Goal: Check status: Check status

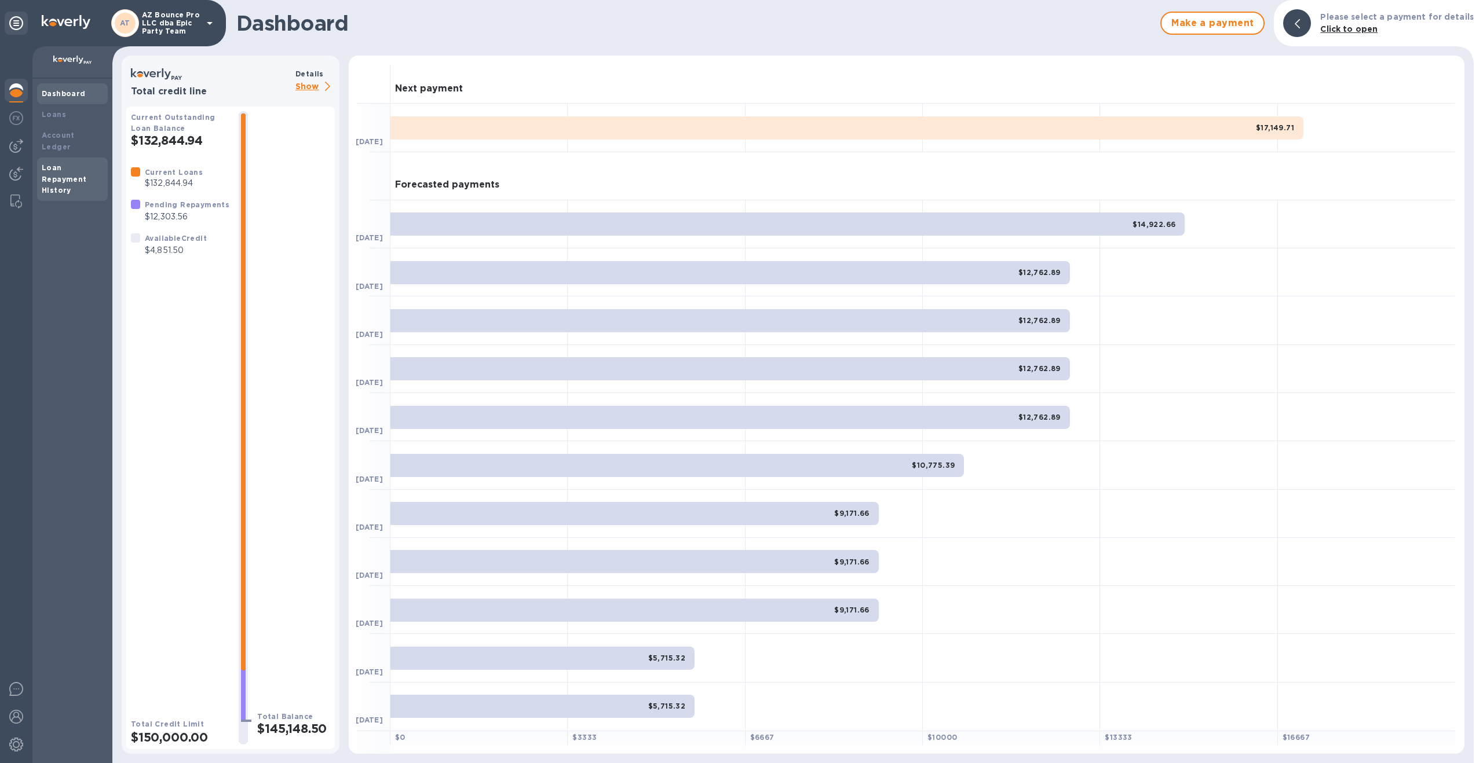
click at [58, 170] on b "Loan Repayment History" at bounding box center [64, 179] width 45 height 32
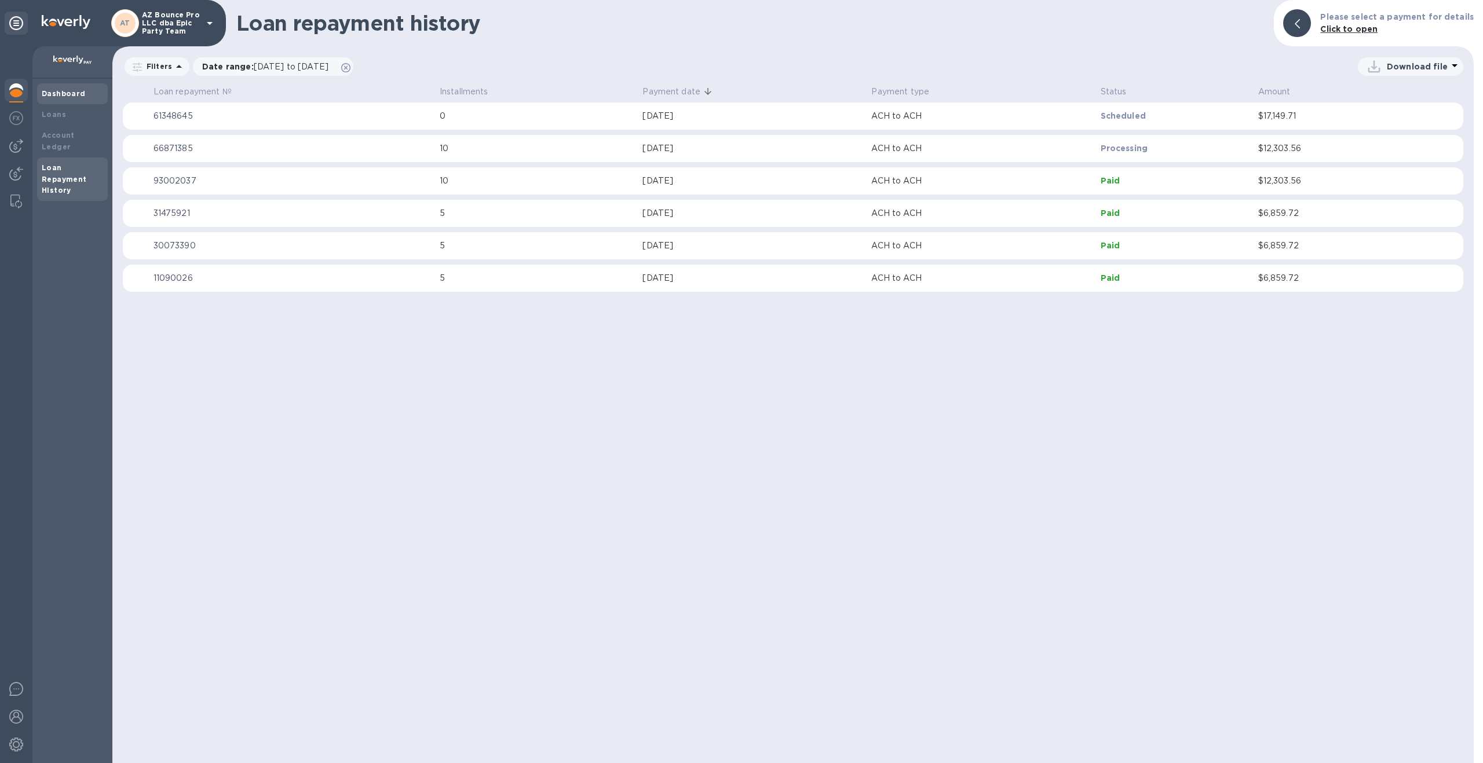
click at [86, 91] on div "Dashboard" at bounding box center [72, 94] width 61 height 12
